Goal: Information Seeking & Learning: Learn about a topic

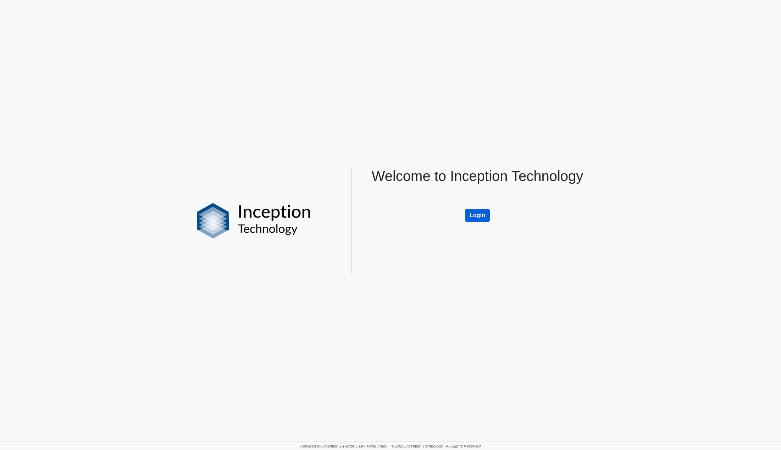
click at [481, 215] on button "Login" at bounding box center [477, 215] width 25 height 13
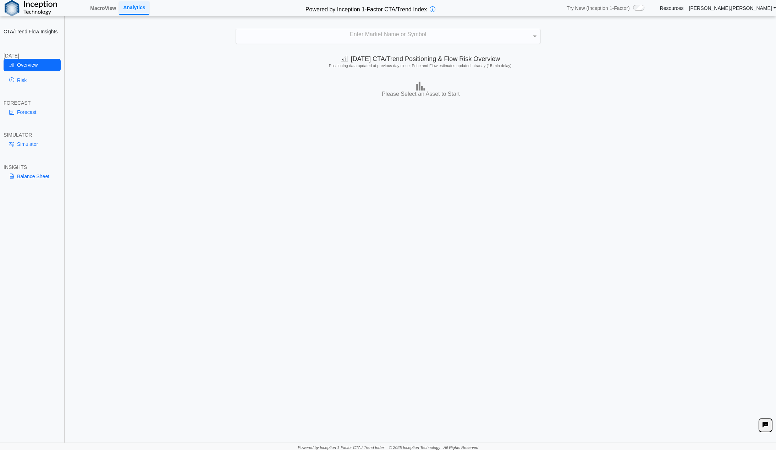
click at [367, 37] on div "Enter Market Name or Symbol" at bounding box center [388, 36] width 304 height 15
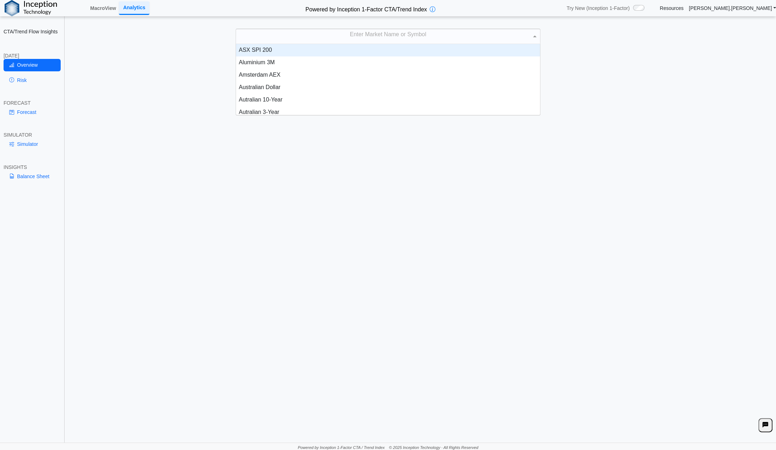
scroll to position [65, 299]
type input "***"
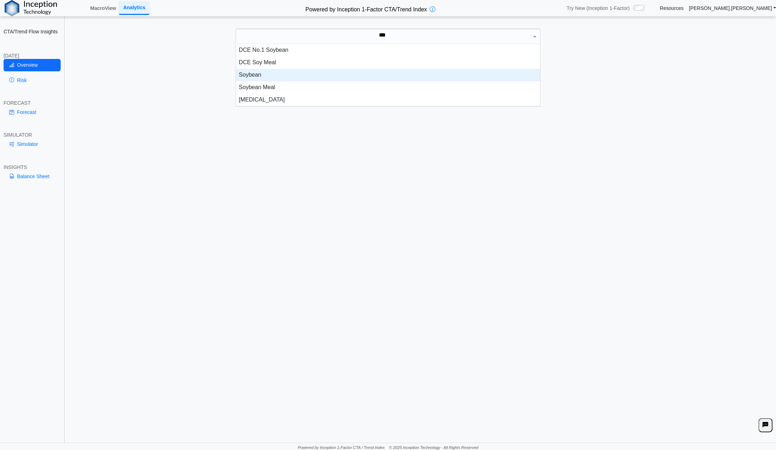
drag, startPoint x: 241, startPoint y: 71, endPoint x: 281, endPoint y: 84, distance: 42.3
click at [241, 71] on div "Soybean" at bounding box center [388, 75] width 304 height 12
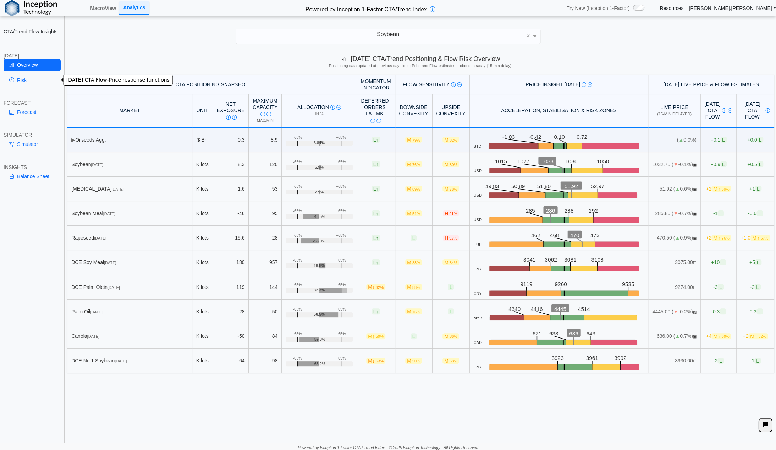
click at [22, 81] on link "Risk" at bounding box center [32, 80] width 57 height 12
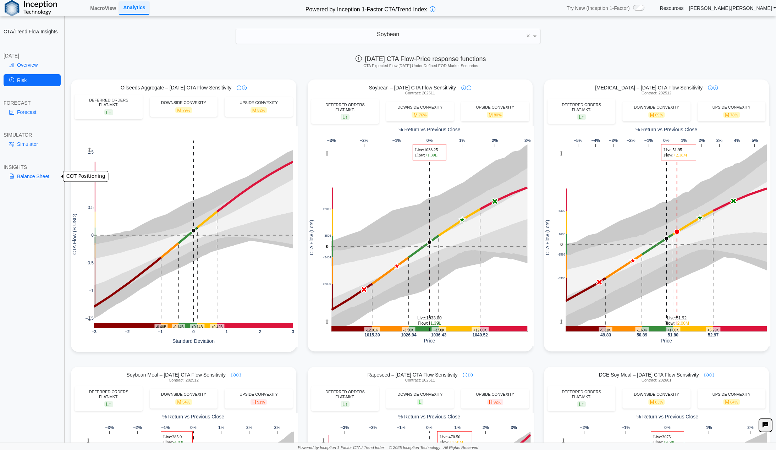
click at [23, 176] on link "Balance Sheet" at bounding box center [32, 176] width 57 height 12
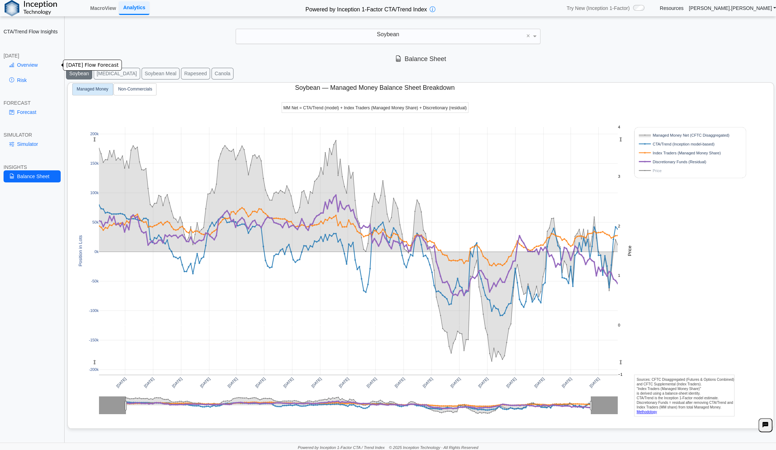
click at [40, 67] on link "Overview" at bounding box center [32, 65] width 57 height 12
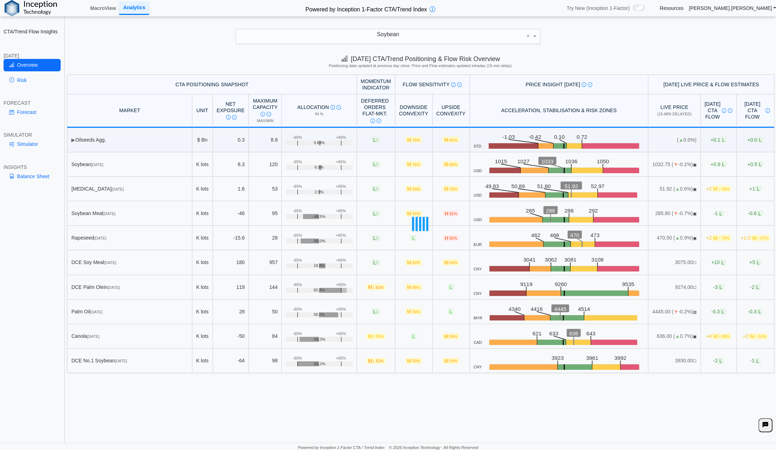
click at [422, 33] on div "Soybean" at bounding box center [388, 36] width 304 height 15
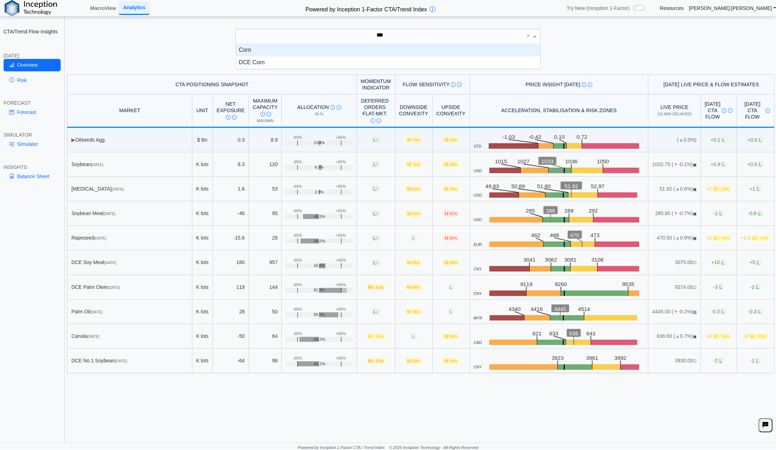
scroll to position [19, 299]
type input "****"
click at [272, 50] on div "Corn" at bounding box center [388, 50] width 304 height 12
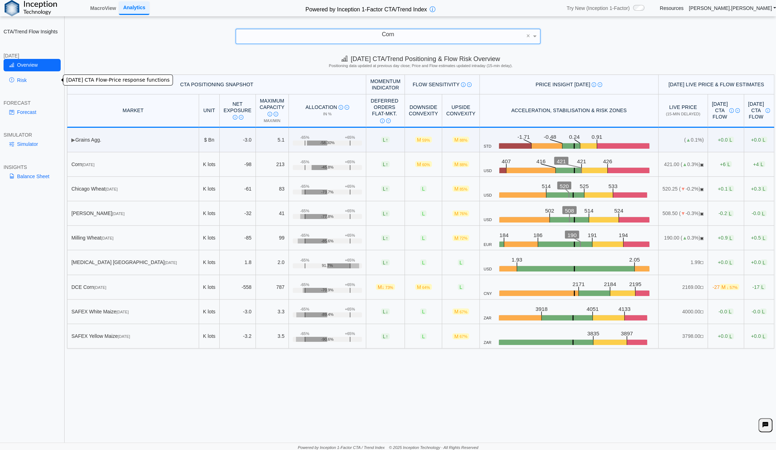
click at [21, 81] on link "Risk" at bounding box center [32, 80] width 57 height 12
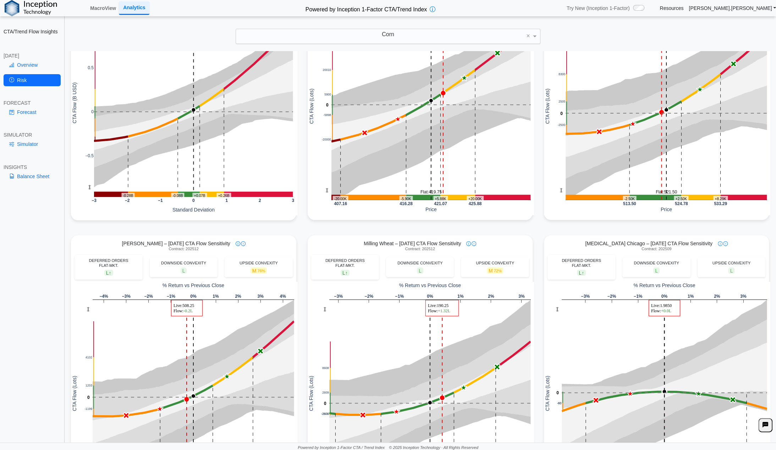
scroll to position [134, 0]
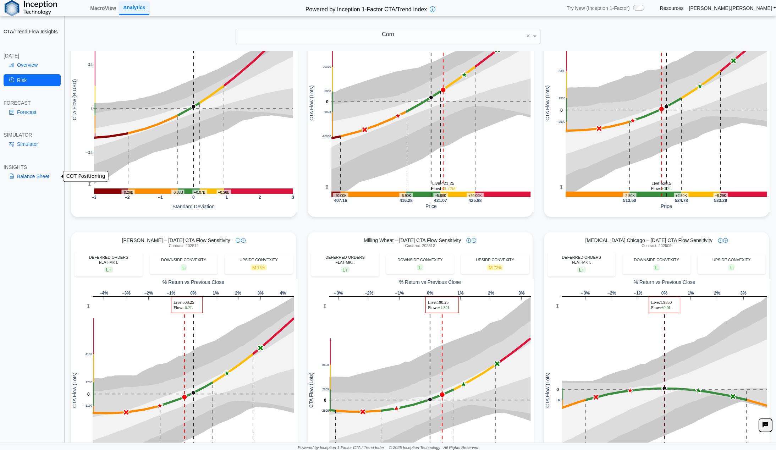
click at [33, 174] on link "Balance Sheet" at bounding box center [32, 176] width 57 height 12
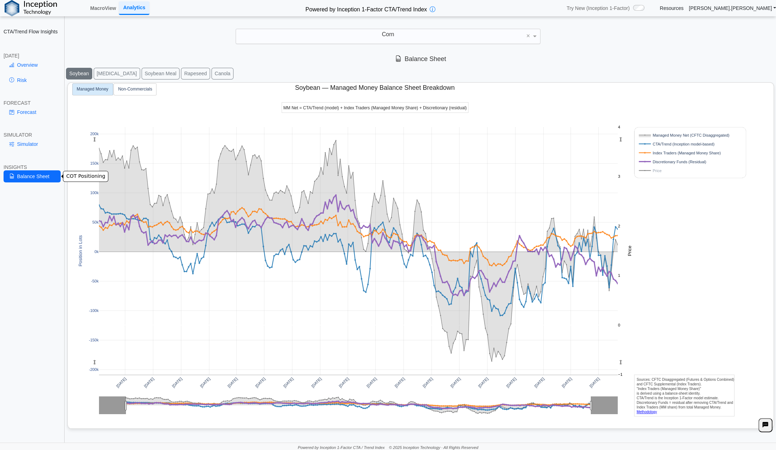
scroll to position [0, 0]
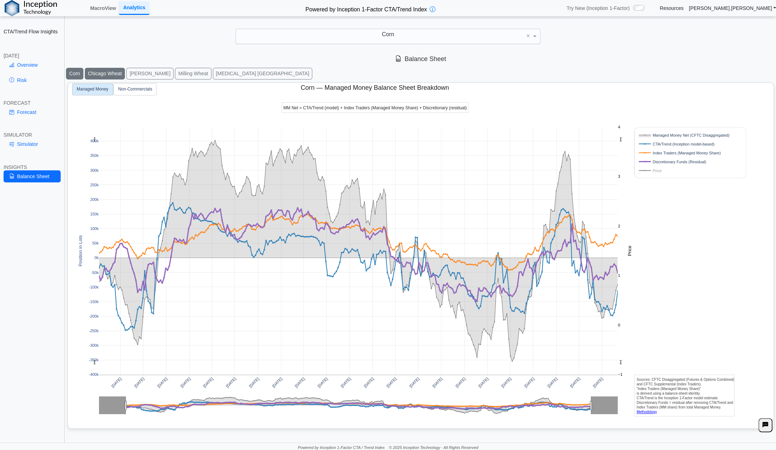
click at [98, 72] on button "Chicago Wheat" at bounding box center [105, 74] width 40 height 12
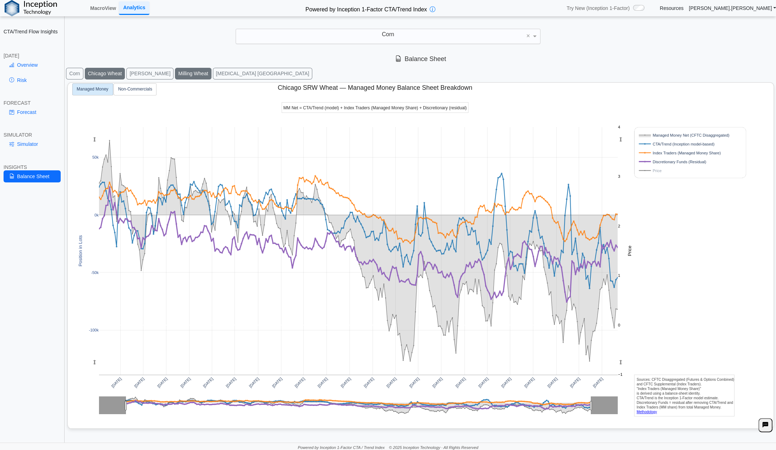
click at [175, 71] on button "Milling Wheat" at bounding box center [193, 74] width 36 height 12
